Goal: Task Accomplishment & Management: Manage account settings

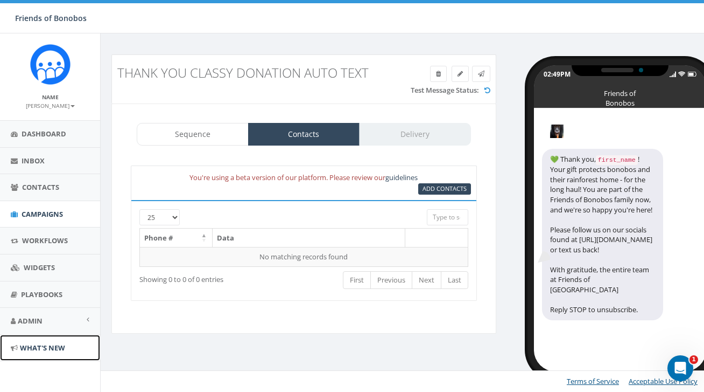
click at [50, 347] on span "What's New" at bounding box center [42, 348] width 45 height 10
click at [32, 316] on span "Admin" at bounding box center [30, 321] width 25 height 10
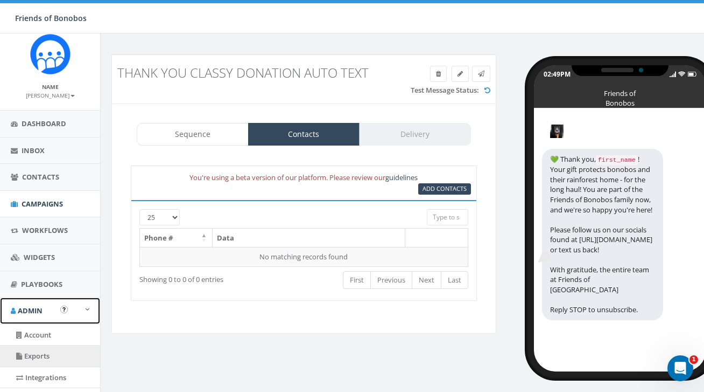
scroll to position [12, 0]
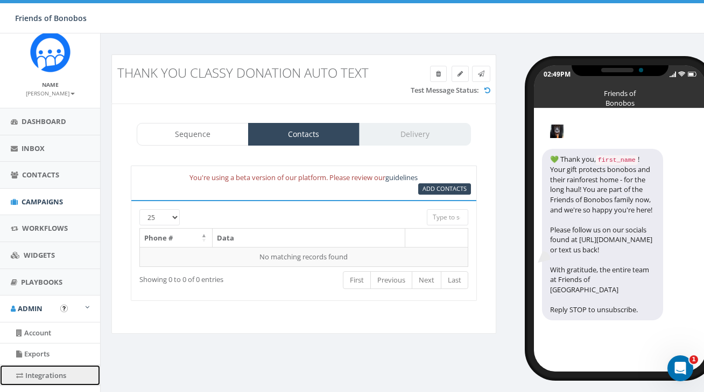
click at [43, 369] on link "Integrations" at bounding box center [50, 375] width 100 height 21
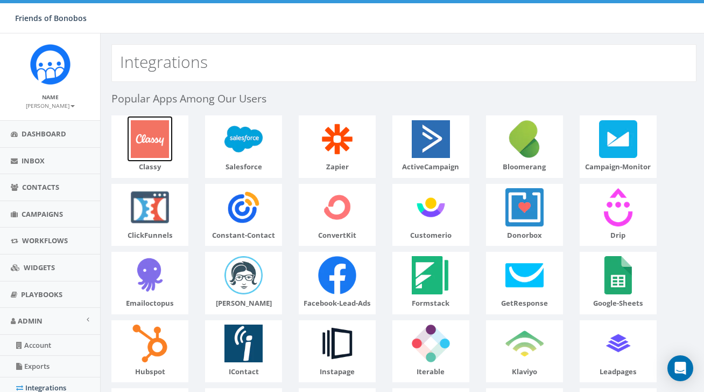
click at [145, 147] on img at bounding box center [150, 139] width 46 height 46
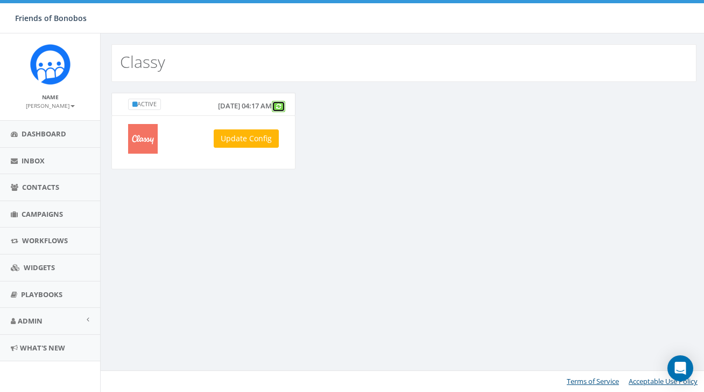
click at [281, 112] on link at bounding box center [278, 106] width 13 height 11
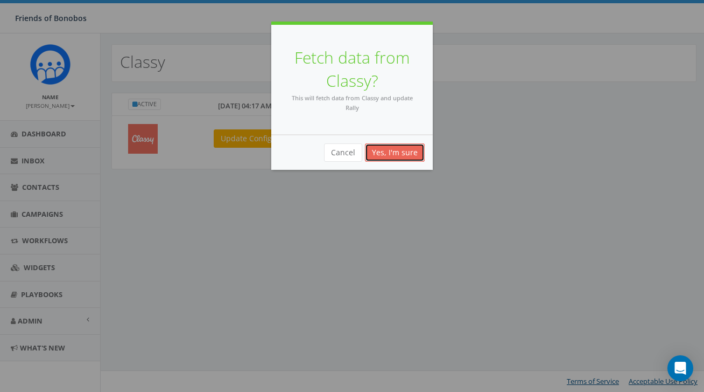
click at [396, 153] on button "Yes, I'm sure" at bounding box center [395, 152] width 60 height 18
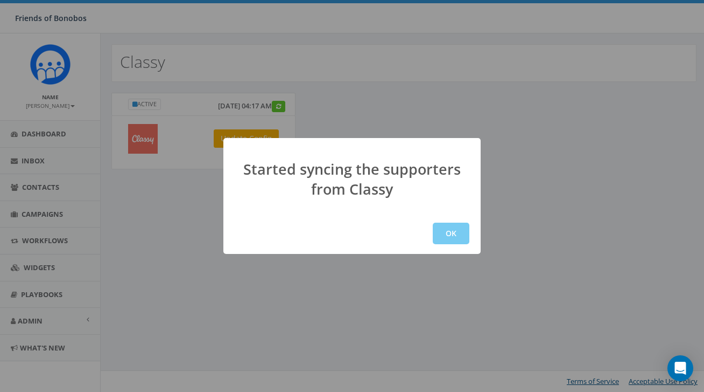
click at [446, 236] on button "OK" at bounding box center [451, 233] width 37 height 22
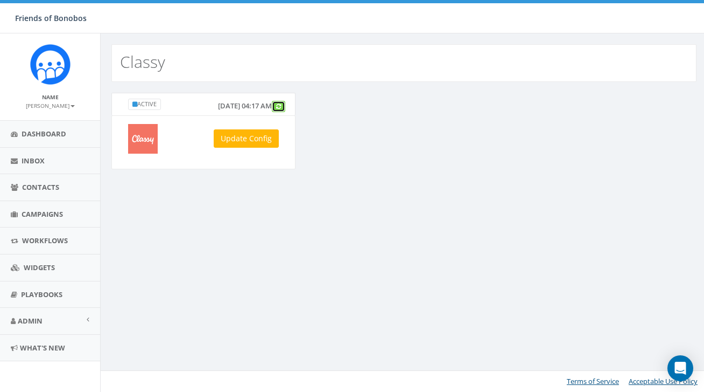
click at [279, 112] on link at bounding box center [278, 106] width 13 height 11
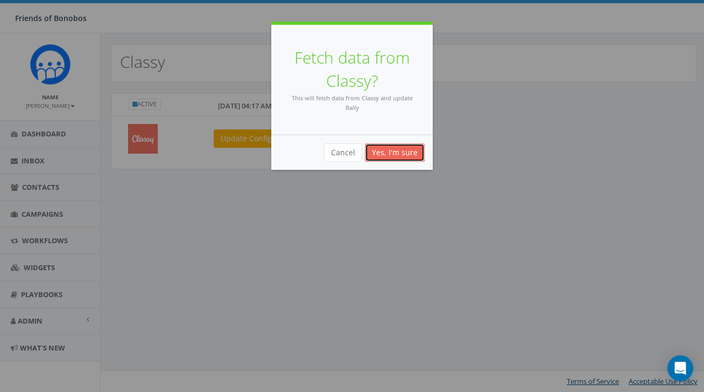
click at [403, 153] on button "Yes, I'm sure" at bounding box center [395, 152] width 60 height 18
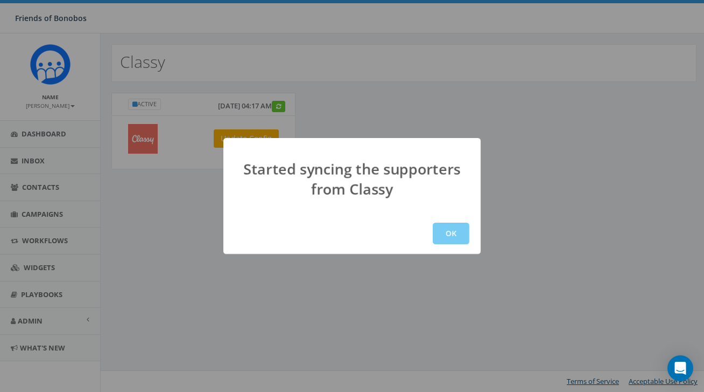
click at [449, 223] on button "OK" at bounding box center [451, 233] width 37 height 22
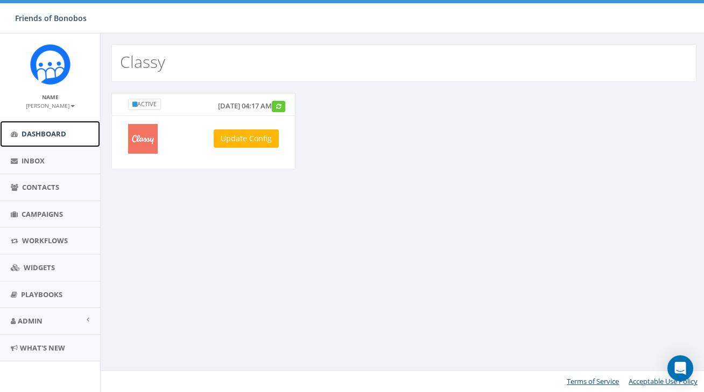
click at [62, 134] on span "Dashboard" at bounding box center [44, 134] width 45 height 10
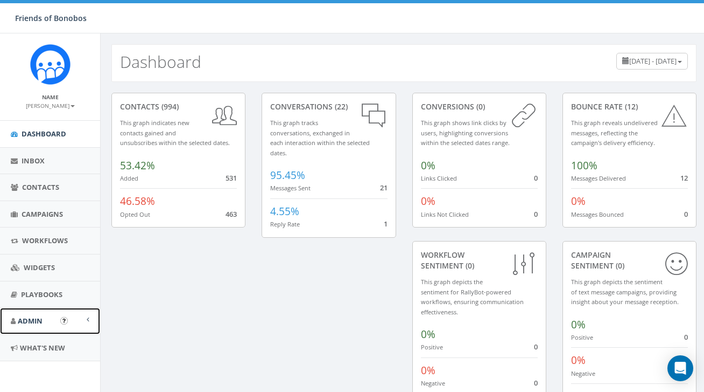
click at [40, 326] on link "Admin" at bounding box center [50, 320] width 100 height 26
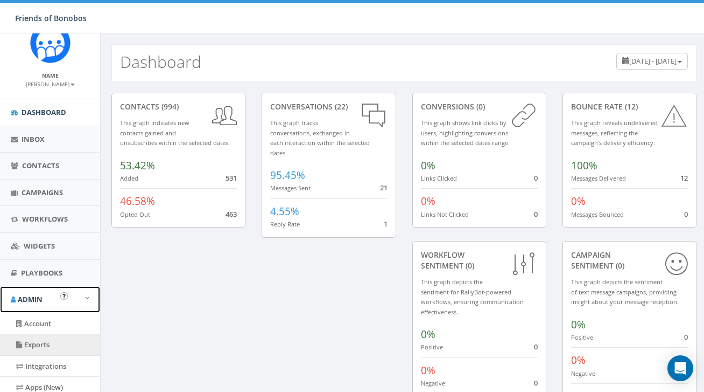
scroll to position [25, 0]
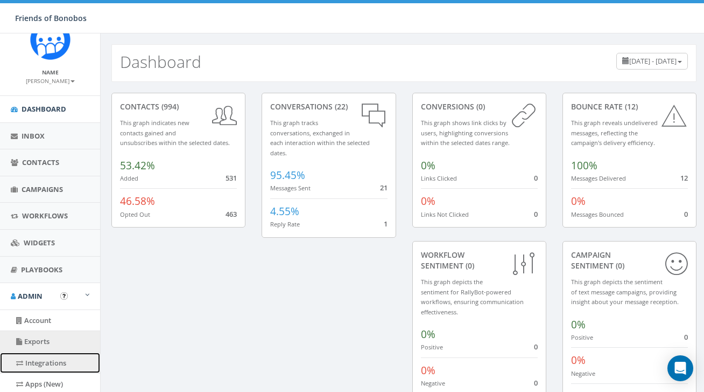
click at [40, 366] on link "Integrations" at bounding box center [50, 362] width 100 height 21
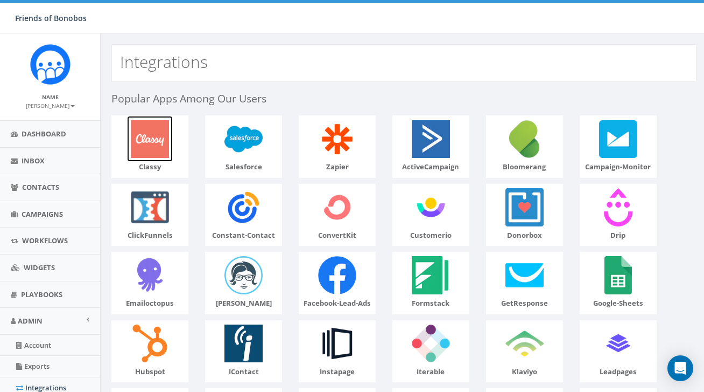
click at [165, 118] on img at bounding box center [150, 139] width 46 height 46
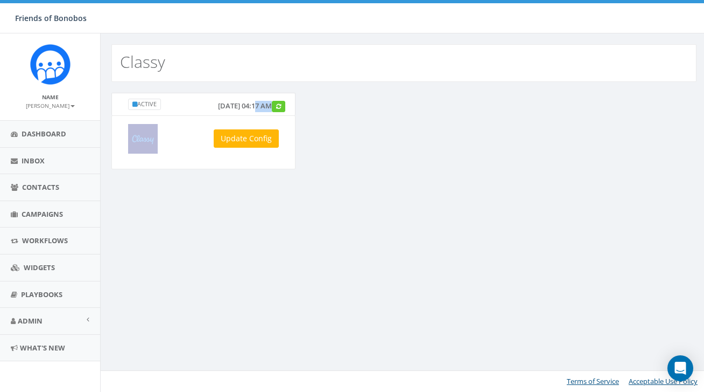
drag, startPoint x: 212, startPoint y: 114, endPoint x: 279, endPoint y: 115, distance: 67.9
click at [279, 116] on div "Active [DATE] 04:17 AM Update Config" at bounding box center [203, 131] width 184 height 76
copy div "5, 2025 04:17 AM"
click at [280, 111] on div "[DATE] 04:17 AM" at bounding box center [249, 105] width 80 height 13
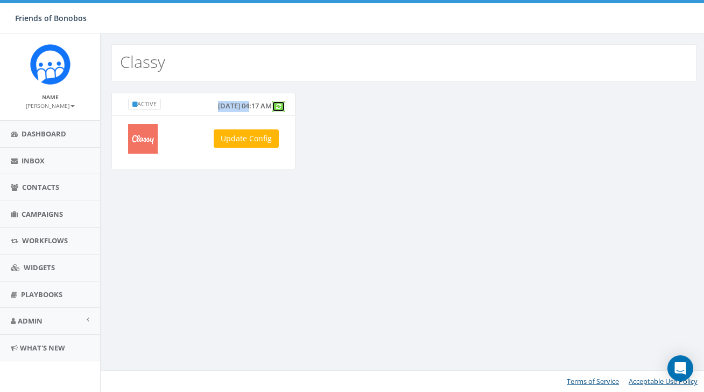
click at [281, 112] on link at bounding box center [278, 106] width 13 height 11
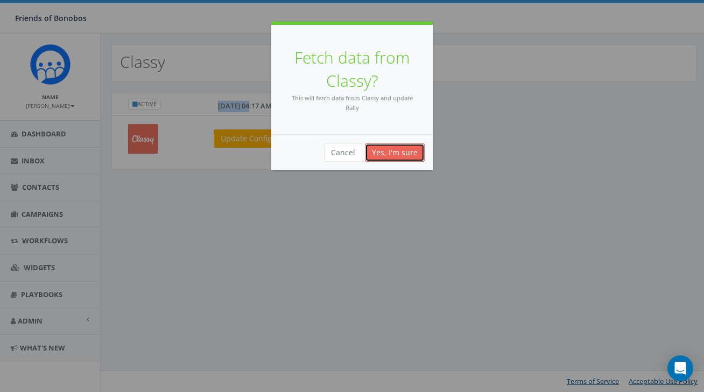
click at [410, 153] on button "Yes, I'm sure" at bounding box center [395, 152] width 60 height 18
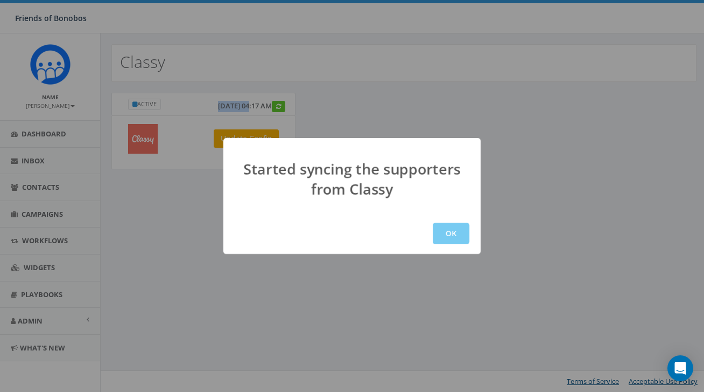
click at [460, 241] on button "OK" at bounding box center [451, 233] width 37 height 22
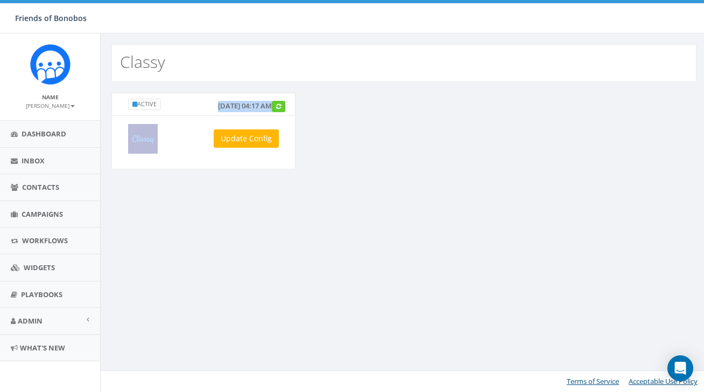
drag, startPoint x: 169, startPoint y: 113, endPoint x: 297, endPoint y: 116, distance: 128.2
click at [297, 116] on div "Active September 15, 2025 04:17 AM Update Config" at bounding box center [203, 138] width 200 height 90
copy div "September 15, 2025 04:17 AM"
click at [348, 235] on div "Classy Active September 15, 2025 04:17 AM Update Config Terms of Service Accept…" at bounding box center [403, 212] width 607 height 358
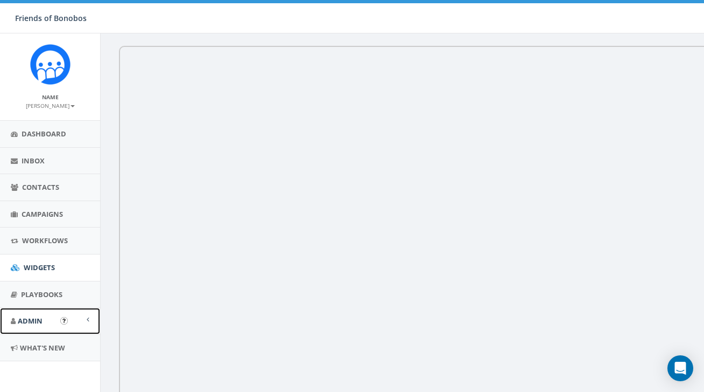
click at [52, 325] on link "Admin" at bounding box center [50, 320] width 100 height 26
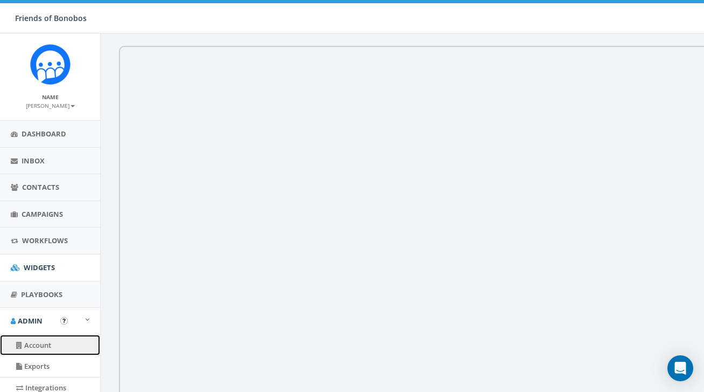
click at [40, 341] on link "Account" at bounding box center [50, 344] width 100 height 21
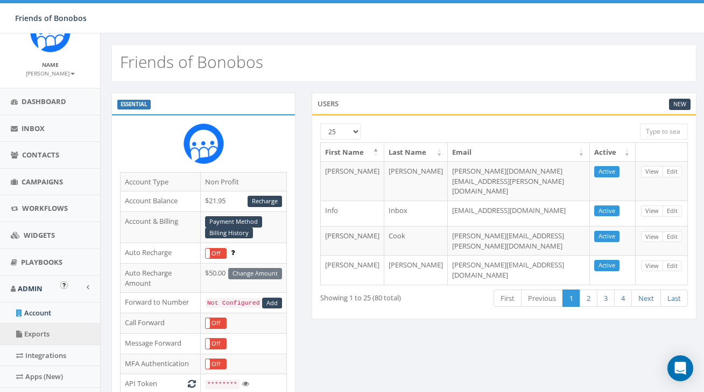
scroll to position [38, 0]
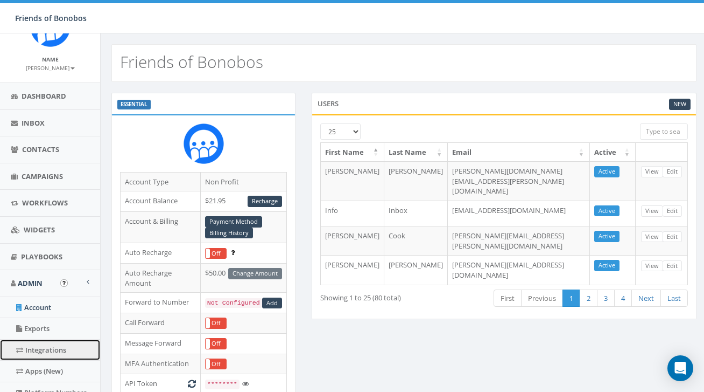
click at [45, 351] on link "Integrations" at bounding box center [50, 349] width 100 height 21
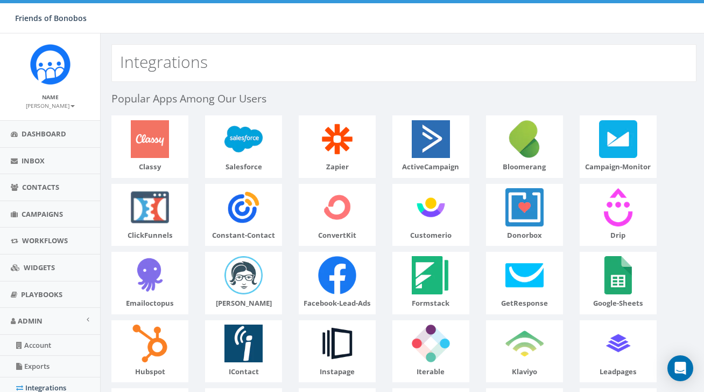
click at [164, 169] on p "classy" at bounding box center [150, 167] width 76 height 10
click at [157, 148] on img at bounding box center [150, 139] width 46 height 46
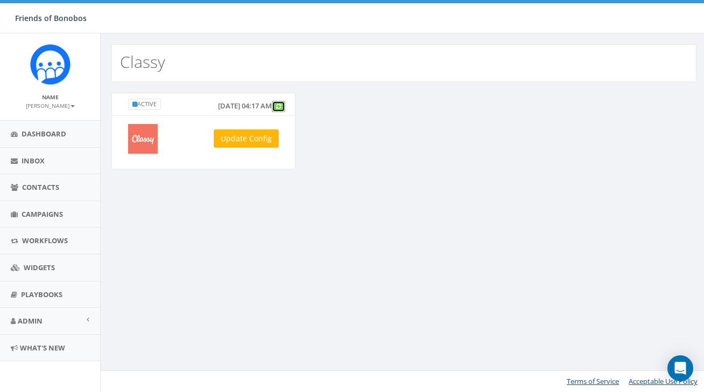
click at [277, 112] on link at bounding box center [278, 106] width 13 height 11
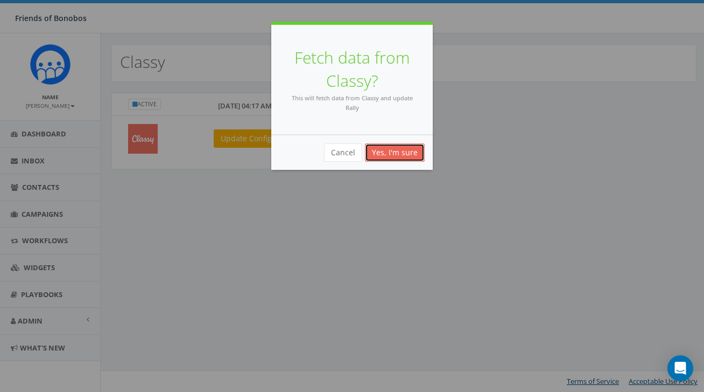
click at [373, 147] on button "Yes, I'm sure" at bounding box center [395, 152] width 60 height 18
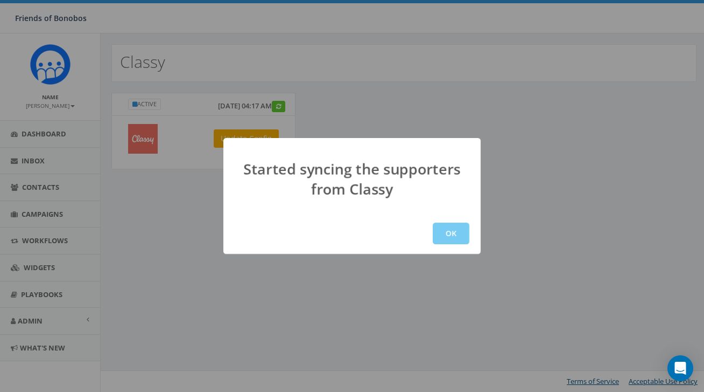
click at [450, 229] on button "OK" at bounding box center [451, 233] width 37 height 22
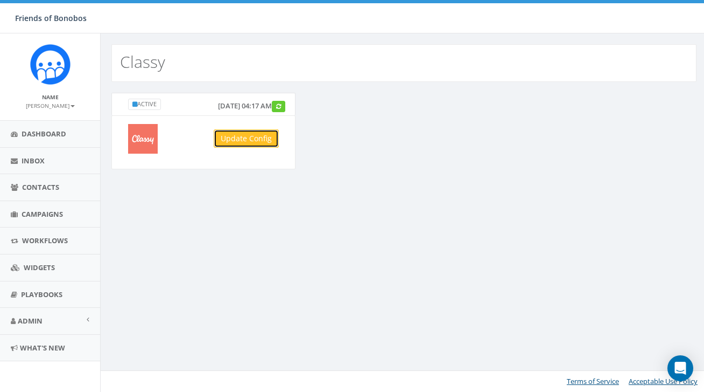
click at [246, 135] on link "Update Config" at bounding box center [246, 138] width 65 height 18
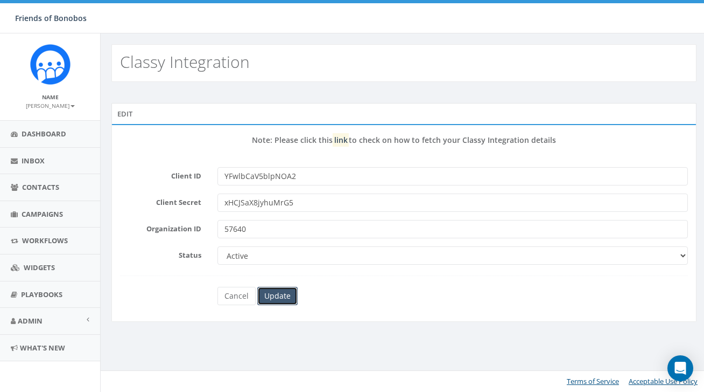
click at [281, 286] on input "Update" at bounding box center [277, 295] width 40 height 18
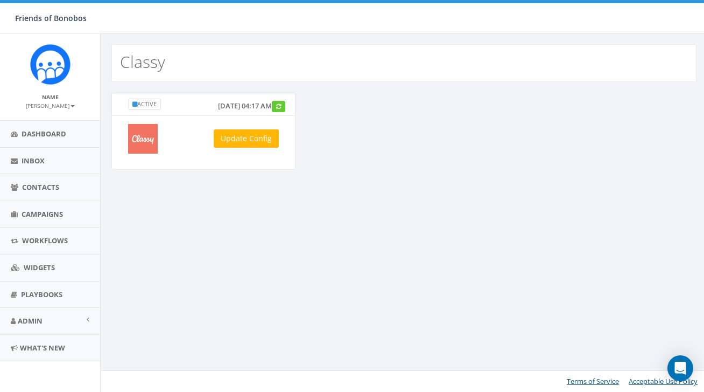
drag, startPoint x: 270, startPoint y: 114, endPoint x: 169, endPoint y: 101, distance: 101.5
click at [169, 102] on div "Active [DATE] 04:17 AM" at bounding box center [203, 104] width 184 height 23
click at [197, 153] on div "Update Config" at bounding box center [203, 139] width 167 height 30
click at [47, 137] on span "Dashboard" at bounding box center [44, 134] width 45 height 10
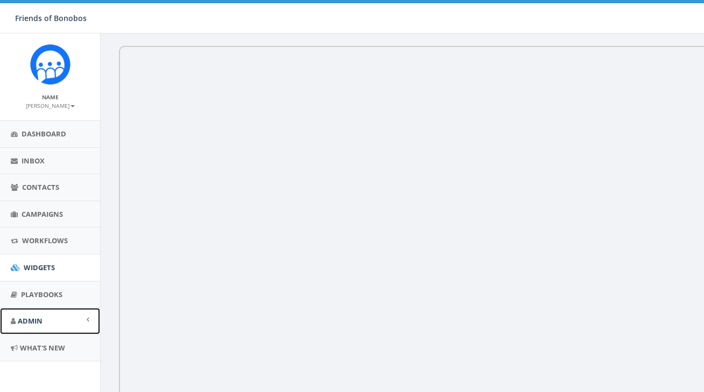
click at [57, 326] on link "Admin" at bounding box center [50, 320] width 100 height 26
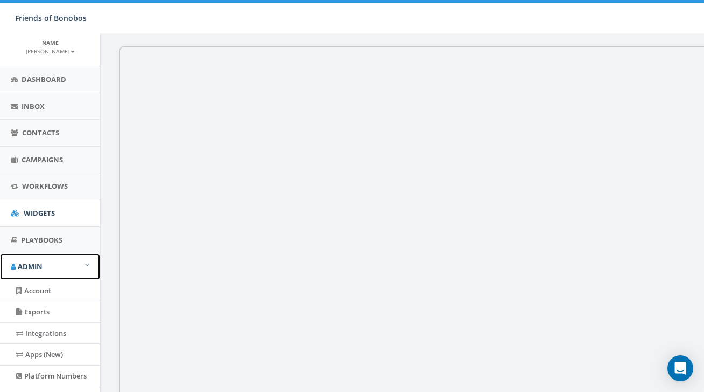
scroll to position [54, 0]
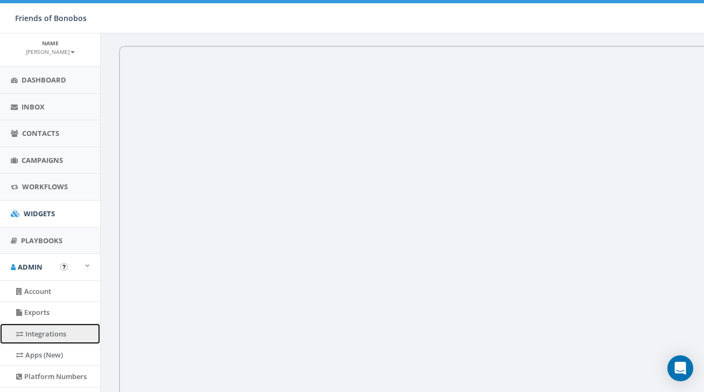
click at [57, 330] on link "Integrations" at bounding box center [50, 333] width 100 height 21
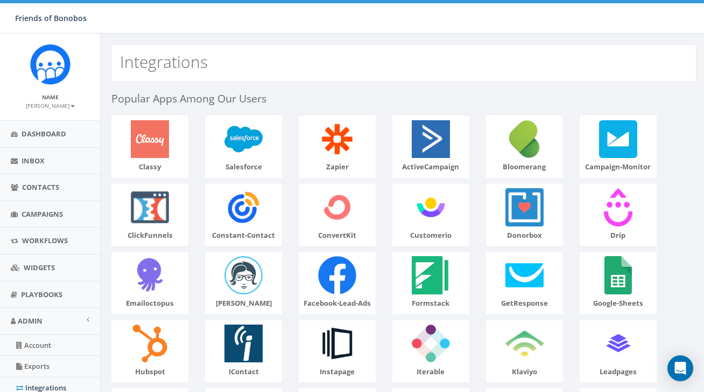
click at [162, 167] on p "classy" at bounding box center [150, 167] width 76 height 10
click at [156, 144] on img at bounding box center [150, 139] width 46 height 46
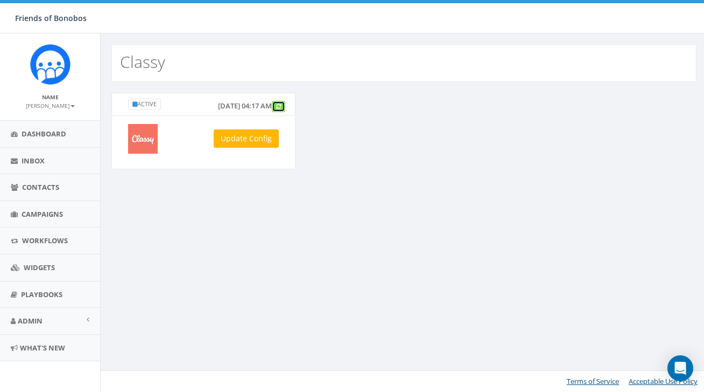
click at [274, 112] on link at bounding box center [278, 106] width 13 height 11
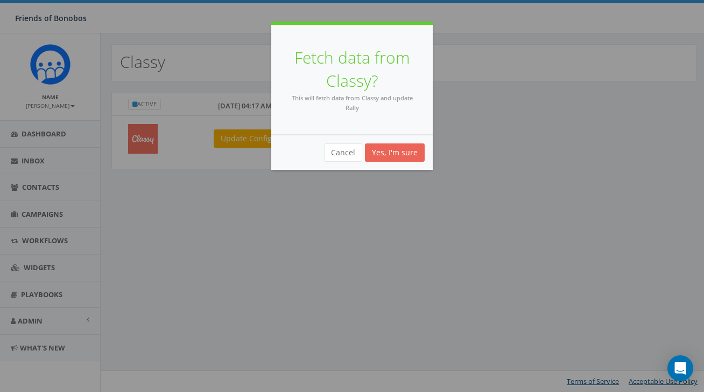
drag, startPoint x: 365, startPoint y: 155, endPoint x: 394, endPoint y: 159, distance: 29.0
click at [394, 160] on div "Cancel Yes, I'm sure" at bounding box center [352, 152] width 162 height 35
click at [394, 159] on button "Yes, I'm sure" at bounding box center [395, 152] width 60 height 18
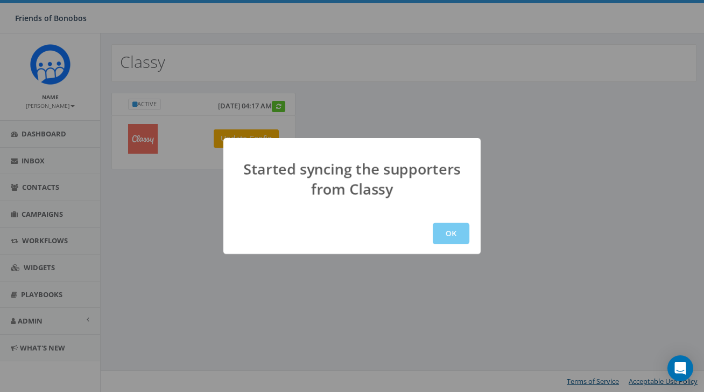
click at [460, 226] on button "OK" at bounding box center [451, 233] width 37 height 22
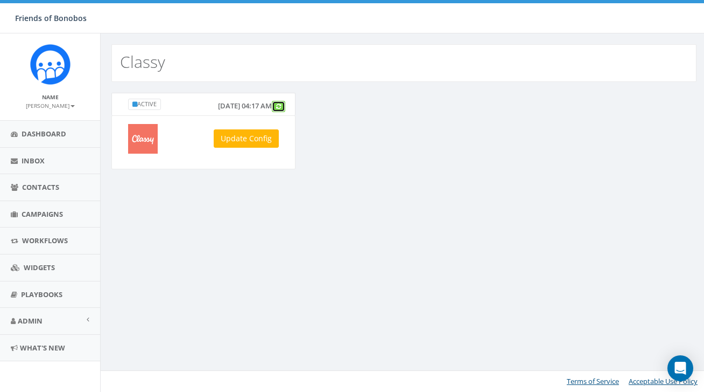
click at [278, 112] on link at bounding box center [278, 106] width 13 height 11
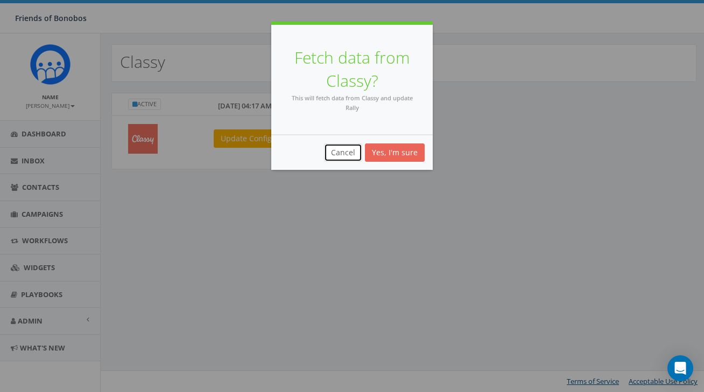
drag, startPoint x: 362, startPoint y: 157, endPoint x: 391, endPoint y: 157, distance: 28.5
click at [391, 157] on div "Cancel Yes, I'm sure" at bounding box center [352, 152] width 162 height 35
click at [390, 156] on button "Yes, I'm sure" at bounding box center [395, 152] width 60 height 18
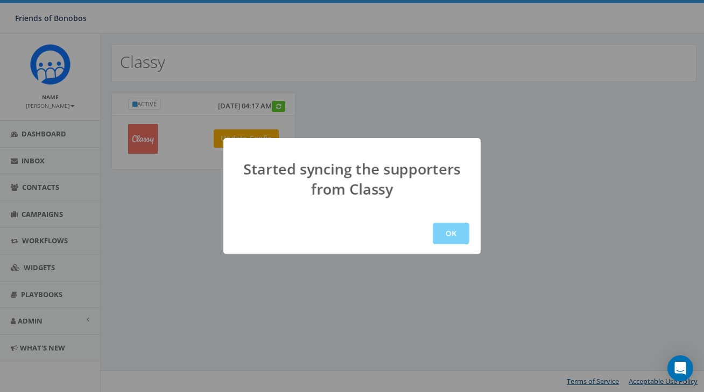
click at [453, 233] on button "OK" at bounding box center [451, 233] width 37 height 22
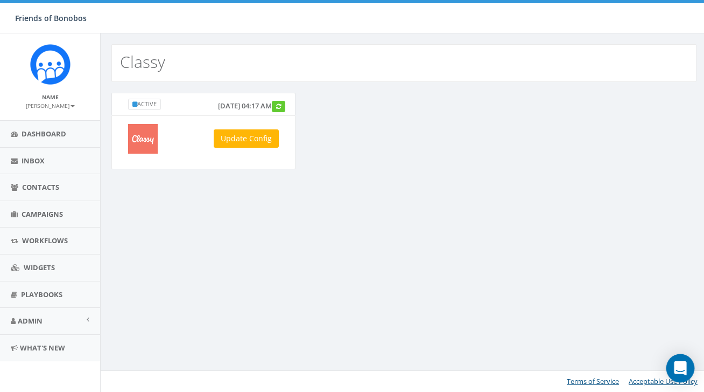
click at [683, 372] on icon "Open Intercom Messenger" at bounding box center [680, 368] width 12 height 14
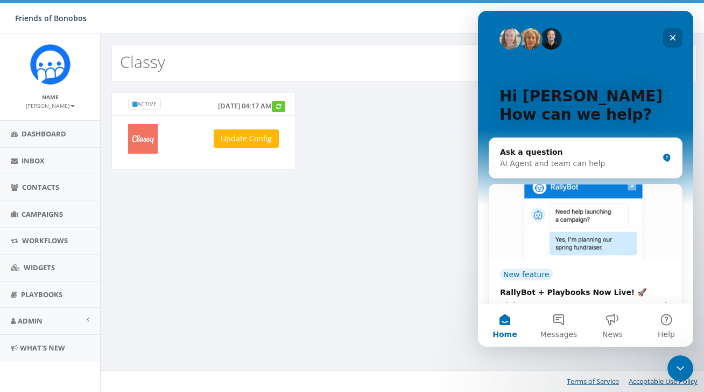
click at [675, 44] on div "Close" at bounding box center [672, 37] width 19 height 19
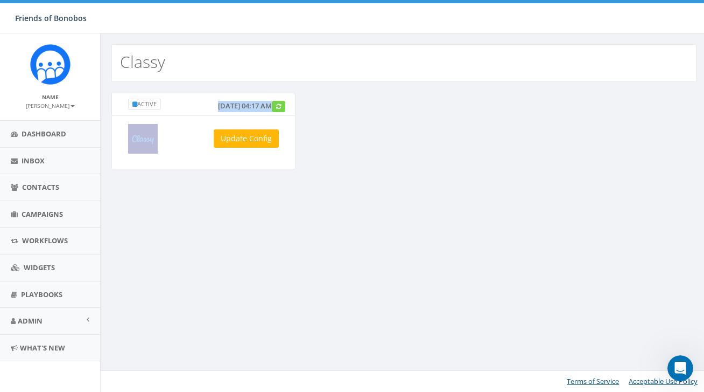
drag, startPoint x: 170, startPoint y: 114, endPoint x: 275, endPoint y: 114, distance: 104.5
click at [275, 112] on div "[DATE] 04:17 AM" at bounding box center [249, 105] width 80 height 13
copy div "[DATE] 04:17 AM"
